Goal: Information Seeking & Learning: Learn about a topic

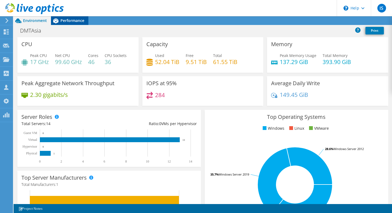
click at [77, 21] on span "Performance" at bounding box center [72, 20] width 24 height 5
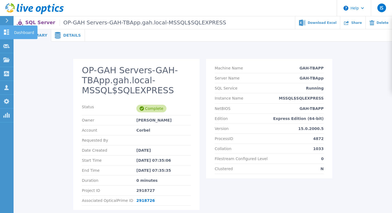
click at [7, 29] on div at bounding box center [6, 32] width 7 height 6
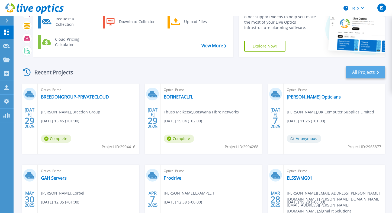
scroll to position [88, 0]
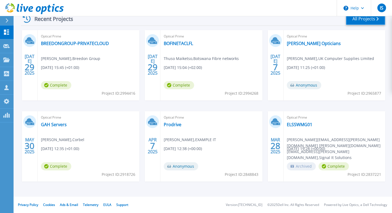
click at [361, 22] on link "All Projects" at bounding box center [365, 19] width 39 height 12
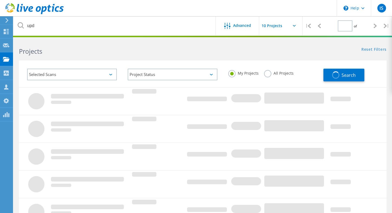
type input "1"
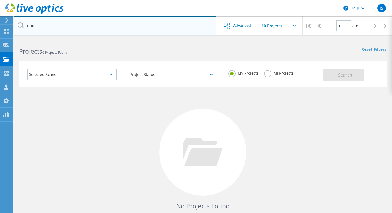
drag, startPoint x: 43, startPoint y: 28, endPoint x: -3, endPoint y: 21, distance: 46.4
click at [0, 21] on html "\n Help Explore Helpful Articles Contact Support IS OEM Team Member Ian Smith i…" at bounding box center [196, 125] width 392 height 250
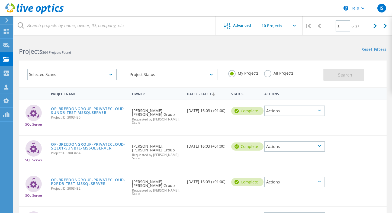
click at [269, 73] on label "All Projects" at bounding box center [279, 72] width 30 height 5
click at [0, 0] on input "All Projects" at bounding box center [0, 0] width 0 height 0
click at [351, 74] on span "Search" at bounding box center [345, 75] width 14 height 6
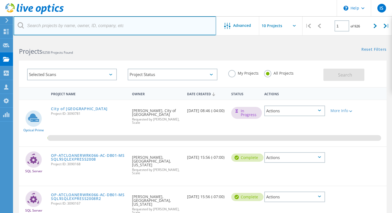
click at [72, 25] on input "text" at bounding box center [115, 25] width 202 height 19
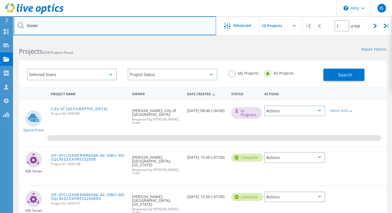
type input "boxer"
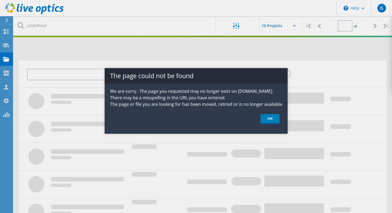
type input "1"
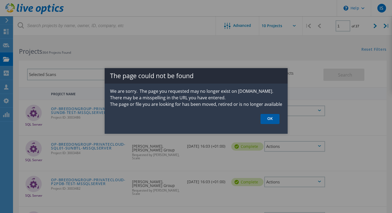
click at [272, 117] on link "OK" at bounding box center [269, 119] width 19 height 10
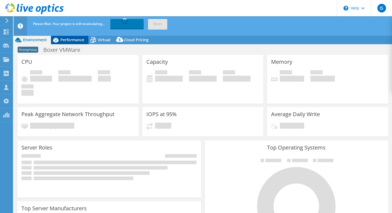
click at [73, 38] on span "Performance" at bounding box center [72, 39] width 24 height 5
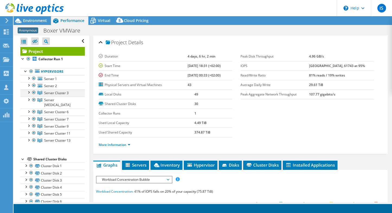
click at [28, 92] on div at bounding box center [28, 91] width 5 height 5
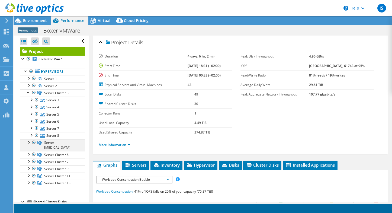
click at [28, 140] on div at bounding box center [28, 141] width 5 height 5
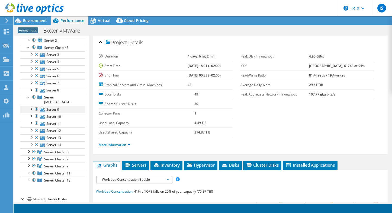
scroll to position [54, 0]
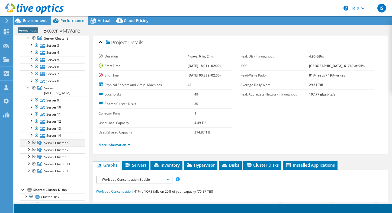
click at [28, 139] on div at bounding box center [28, 141] width 5 height 5
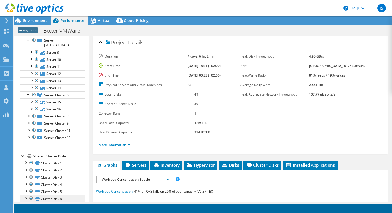
scroll to position [72, 0]
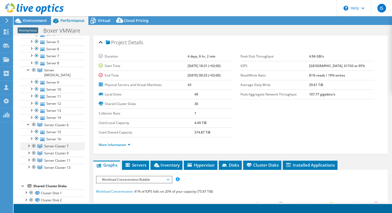
click at [28, 143] on div at bounding box center [28, 145] width 5 height 5
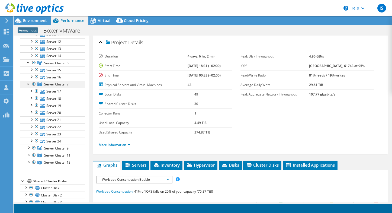
scroll to position [138, 0]
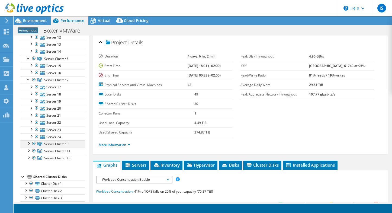
click at [30, 140] on div at bounding box center [28, 142] width 5 height 5
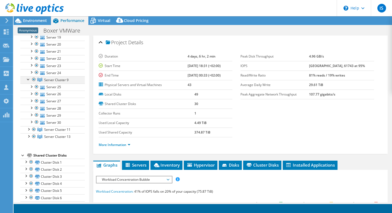
scroll to position [206, 0]
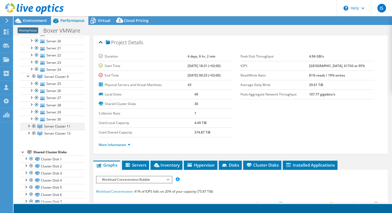
click at [28, 123] on div at bounding box center [28, 125] width 5 height 5
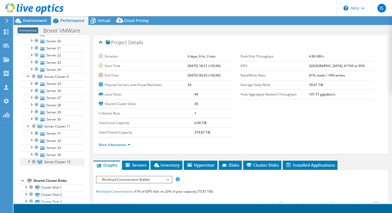
click at [28, 159] on link "Server Cluster 13" at bounding box center [52, 161] width 64 height 7
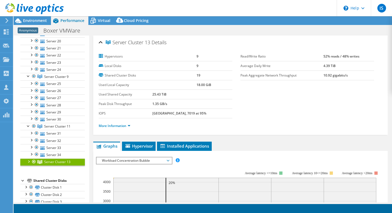
click at [28, 159] on link "Server Cluster 13" at bounding box center [52, 161] width 64 height 7
click at [30, 158] on div at bounding box center [28, 160] width 5 height 5
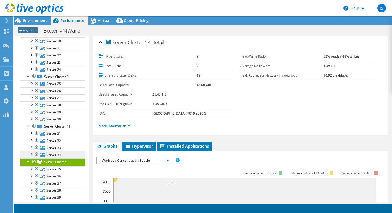
scroll to position [0, 0]
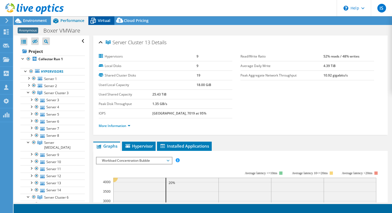
click at [108, 23] on span "Virtual" at bounding box center [104, 20] width 12 height 5
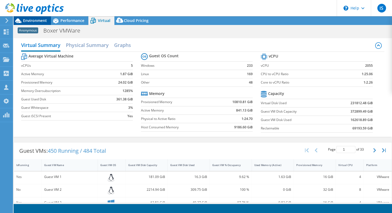
click at [37, 20] on span "Environment" at bounding box center [35, 20] width 24 height 5
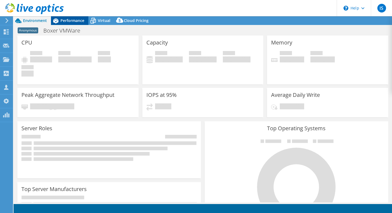
click at [76, 24] on div "Performance" at bounding box center [69, 20] width 37 height 9
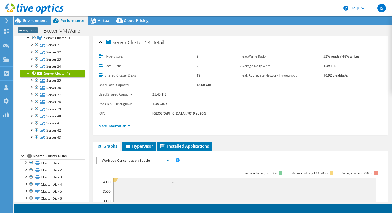
scroll to position [293, 0]
click at [101, 16] on header "IS OEM Team Member Ian Smith ismith@scalecomputing.com Scale My Profile Log Out…" at bounding box center [196, 8] width 392 height 16
click at [101, 18] on span "Virtual" at bounding box center [104, 20] width 12 height 5
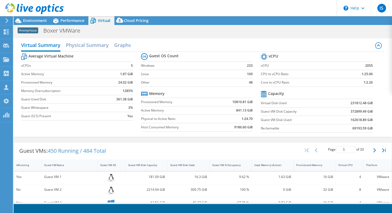
click at [350, 103] on td "231812.48 GiB" at bounding box center [352, 103] width 41 height 8
drag, startPoint x: 350, startPoint y: 103, endPoint x: 367, endPoint y: 103, distance: 16.5
click at [367, 103] on td "231812.48 GiB" at bounding box center [352, 103] width 41 height 8
copy b "231812.48"
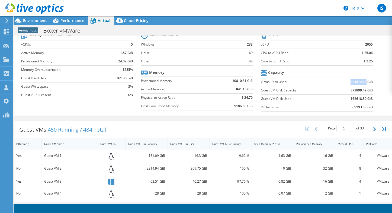
scroll to position [0, 0]
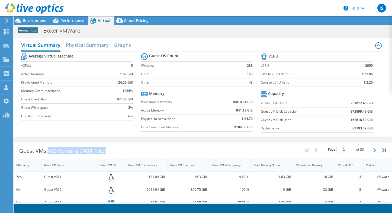
drag, startPoint x: 48, startPoint y: 152, endPoint x: 121, endPoint y: 152, distance: 72.9
click at [121, 152] on div "Guest VMs: 450 Running / 484 Total Page 1 of 33 5 rows 10 rows 20 rows 25 rows …" at bounding box center [203, 150] width 378 height 17
drag, startPoint x: 232, startPoint y: 101, endPoint x: 248, endPoint y: 101, distance: 16.0
click at [248, 101] on td "10810.81 GiB" at bounding box center [233, 102] width 37 height 8
copy b "10810.81"
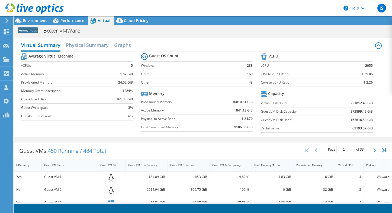
click at [338, 108] on td "372899.49 GiB" at bounding box center [352, 111] width 41 height 8
drag, startPoint x: 351, startPoint y: 104, endPoint x: 363, endPoint y: 103, distance: 12.2
click at [363, 103] on b "231812.48 GiB" at bounding box center [361, 102] width 22 height 5
click at [41, 24] on div "Environment" at bounding box center [32, 20] width 37 height 9
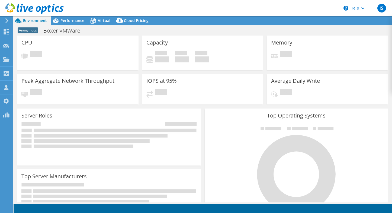
select select "USD"
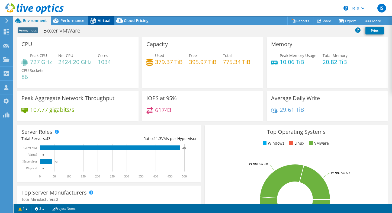
click at [104, 21] on span "Virtual" at bounding box center [104, 20] width 12 height 5
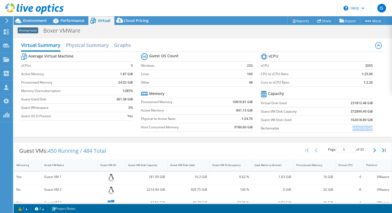
drag, startPoint x: 351, startPoint y: 129, endPoint x: 371, endPoint y: 129, distance: 20.3
click at [371, 129] on td "69193.59 GiB" at bounding box center [352, 128] width 41 height 8
drag, startPoint x: 352, startPoint y: 111, endPoint x: 374, endPoint y: 111, distance: 21.9
click at [374, 111] on section "vCPU vCPU 2055 CPU to vCPU Ratio 1:25.06 Core to vCPU Ratio 1:2.26 Capacity Vir…" at bounding box center [321, 93] width 120 height 83
click at [354, 103] on b "231812.48 GiB" at bounding box center [361, 102] width 22 height 5
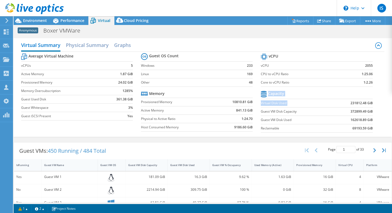
drag, startPoint x: 350, startPoint y: 103, endPoint x: 373, endPoint y: 102, distance: 22.5
click at [373, 102] on section "vCPU vCPU 2055 CPU to vCPU Ratio 1:25.06 Core to vCPU Ratio 1:2.26 Capacity Vir…" at bounding box center [321, 93] width 120 height 83
click at [345, 103] on td "231812.48 GiB" at bounding box center [352, 103] width 41 height 8
click at [68, 20] on span "Performance" at bounding box center [72, 20] width 24 height 5
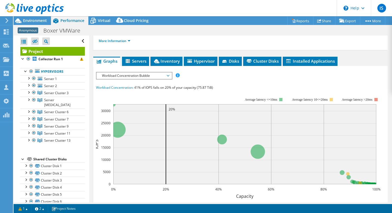
scroll to position [100, 0]
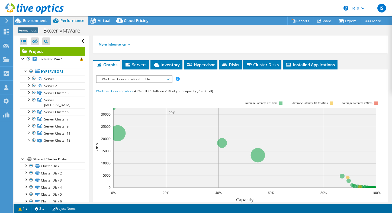
click at [151, 79] on span "Workload Concentration Bubble" at bounding box center [134, 79] width 70 height 7
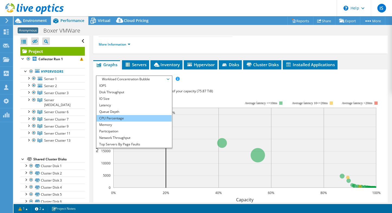
scroll to position [20, 0]
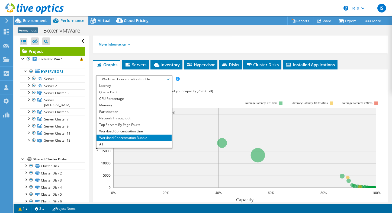
click at [208, 80] on div "IOPS Disk Throughput IO Size Latency Queue Depth CPU Percentage Memory Page Fau…" at bounding box center [240, 78] width 289 height 7
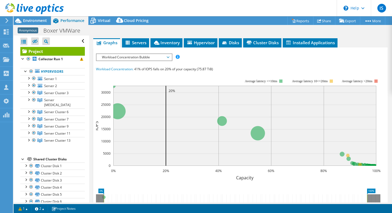
scroll to position [122, 0]
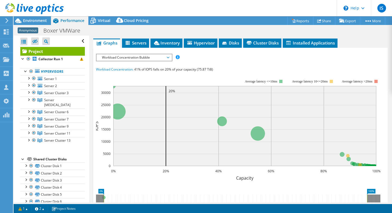
click at [144, 57] on span "Workload Concentration Bubble" at bounding box center [134, 57] width 70 height 7
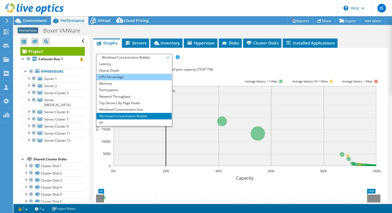
click at [118, 76] on li "CPU Percentage" at bounding box center [133, 77] width 75 height 7
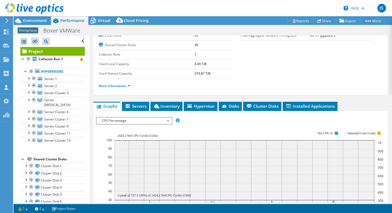
scroll to position [0, 0]
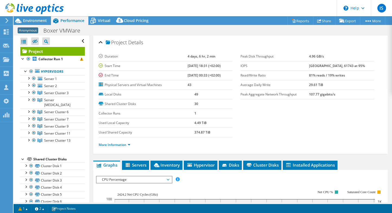
click at [35, 17] on div at bounding box center [32, 9] width 64 height 18
click at [33, 21] on span "Environment" at bounding box center [35, 20] width 24 height 5
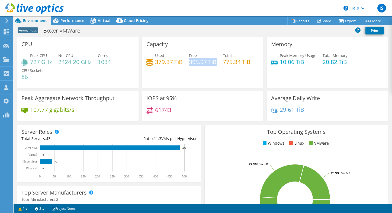
drag, startPoint x: 189, startPoint y: 61, endPoint x: 216, endPoint y: 62, distance: 27.1
click at [216, 62] on div "Used 379.37 TiB Free 395.97 TiB Total 775.34 TiB" at bounding box center [202, 62] width 113 height 18
click at [179, 67] on div "Used 379.37 TiB Free 395.97 TiB Total 775.34 TiB" at bounding box center [202, 62] width 113 height 18
click at [321, 62] on div "Peak Memory Usage 10.06 TiB Total Memory 20.82 TiB" at bounding box center [327, 62] width 113 height 18
drag, startPoint x: 322, startPoint y: 62, endPoint x: 347, endPoint y: 62, distance: 24.4
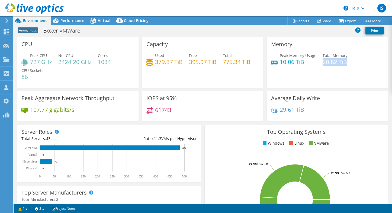
click at [347, 62] on div "Peak Memory Usage 10.06 TiB Total Memory 20.82 TiB" at bounding box center [327, 62] width 113 height 18
click at [139, 89] on div "CPU Peak CPU 727 GHz Net CPU 2424.20 GHz Cores 1034 CPU Sockets 86" at bounding box center [77, 64] width 125 height 54
click at [72, 21] on span "Performance" at bounding box center [72, 20] width 24 height 5
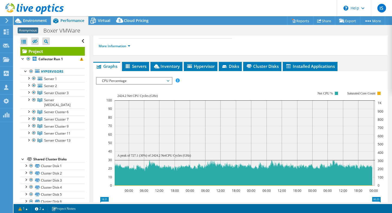
scroll to position [101, 0]
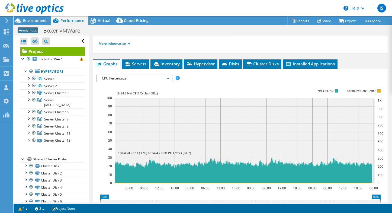
click at [132, 78] on span "CPU Percentage" at bounding box center [134, 78] width 70 height 7
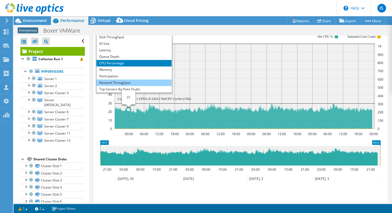
scroll to position [20, 0]
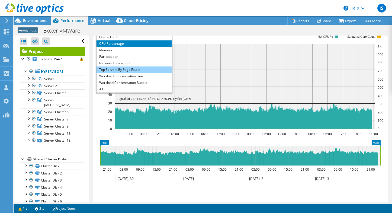
click at [129, 68] on li "Top Servers By Page Faults" at bounding box center [133, 69] width 75 height 7
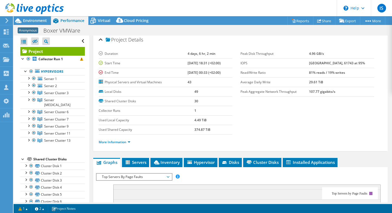
scroll to position [0, 0]
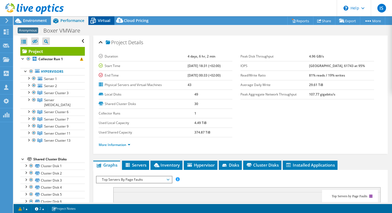
click at [104, 21] on span "Virtual" at bounding box center [104, 20] width 12 height 5
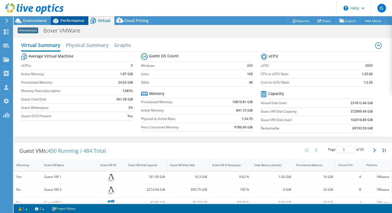
click at [72, 22] on span "Performance" at bounding box center [72, 20] width 24 height 5
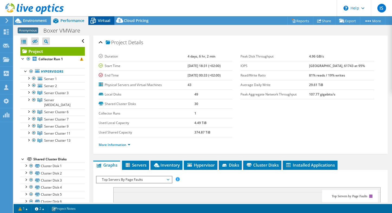
click at [95, 19] on icon at bounding box center [92, 20] width 9 height 9
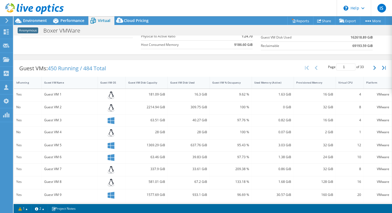
scroll to position [81, 0]
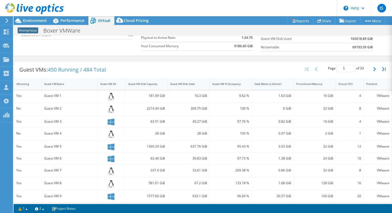
click at [271, 84] on div "Used Memory (Active)" at bounding box center [269, 84] width 30 height 4
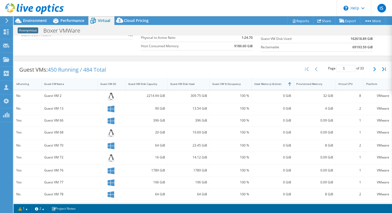
click at [271, 84] on div "Used Memory (Active)" at bounding box center [269, 84] width 30 height 4
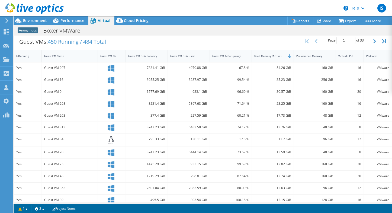
scroll to position [89, 0]
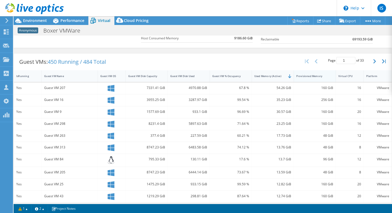
click at [312, 77] on div "Provisioned Memory" at bounding box center [311, 76] width 30 height 4
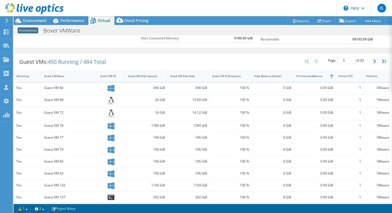
click at [312, 77] on div "Provisioned Memory" at bounding box center [311, 76] width 30 height 4
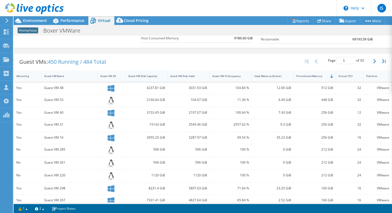
click at [149, 77] on div "Guest VM Disk Capacity" at bounding box center [143, 76] width 30 height 4
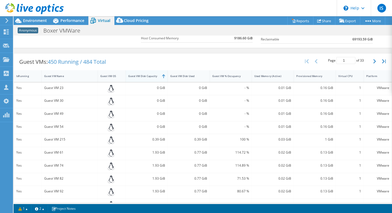
click at [149, 77] on div "Guest VM Disk Capacity" at bounding box center [143, 76] width 30 height 4
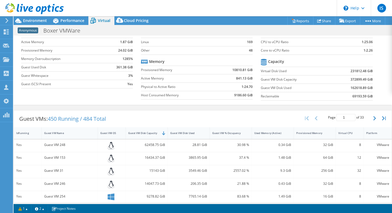
scroll to position [0, 0]
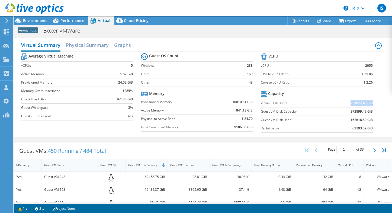
drag, startPoint x: 350, startPoint y: 103, endPoint x: 372, endPoint y: 104, distance: 21.9
click at [372, 104] on td "231812.48 GiB" at bounding box center [352, 103] width 41 height 8
click at [352, 103] on b "231812.48 GiB" at bounding box center [361, 102] width 22 height 5
drag, startPoint x: 351, startPoint y: 103, endPoint x: 372, endPoint y: 102, distance: 21.7
click at [372, 102] on b "231812.48 GiB" at bounding box center [361, 102] width 22 height 5
